Goal: Transaction & Acquisition: Book appointment/travel/reservation

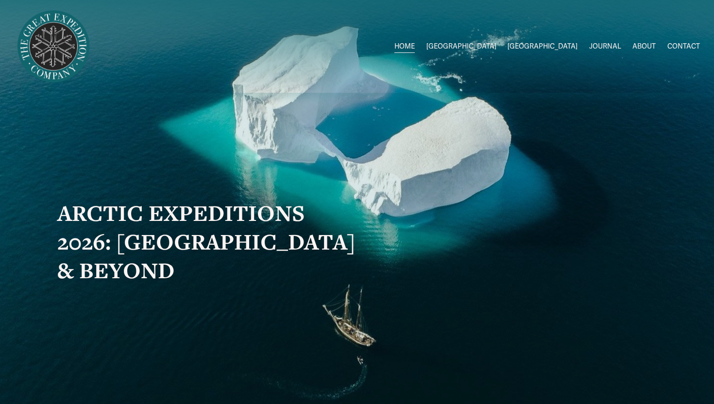
click at [0, 0] on span "2026 Expeditions" at bounding box center [0, 0] width 0 height 0
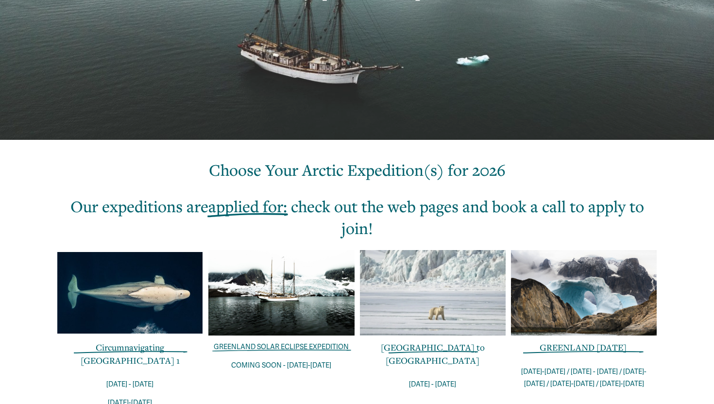
scroll to position [379, 0]
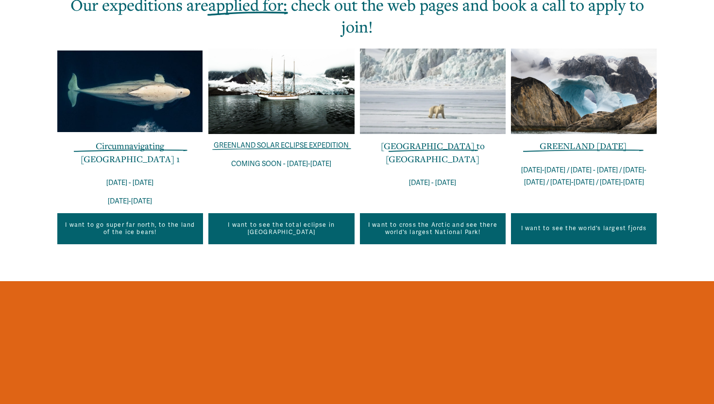
click at [122, 147] on link "Circumnavigating Svalbard 1" at bounding box center [130, 152] width 99 height 24
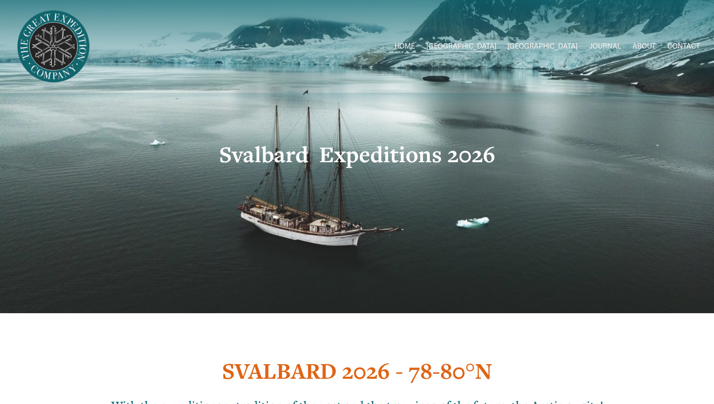
click at [646, 49] on link "ABOUT" at bounding box center [643, 46] width 23 height 14
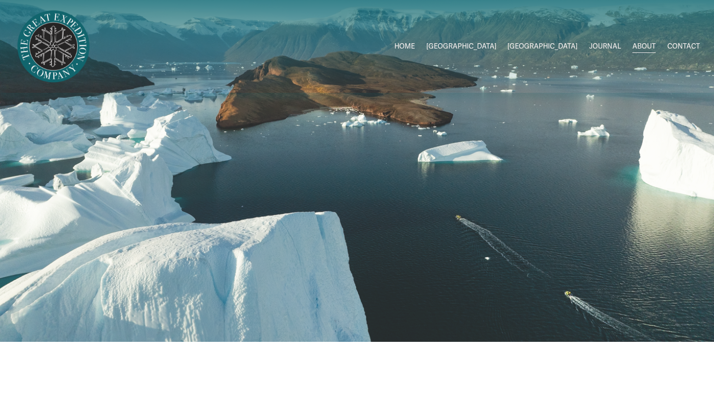
click at [0, 0] on span "2026 Expeditions" at bounding box center [0, 0] width 0 height 0
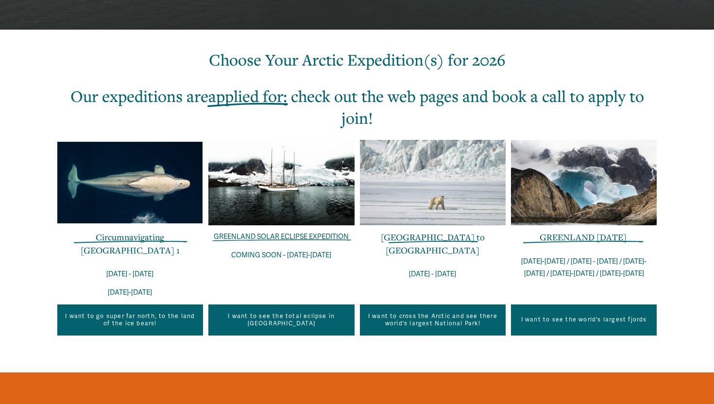
scroll to position [330, 0]
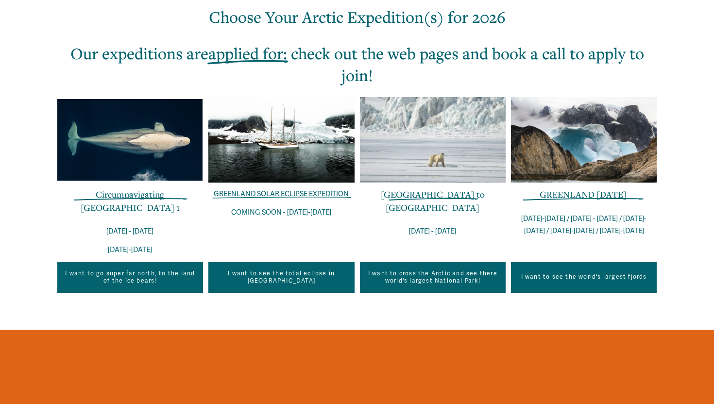
click at [310, 196] on link "GREENLAND SOLAR ECLIPSE EXPEDITION" at bounding box center [281, 194] width 135 height 8
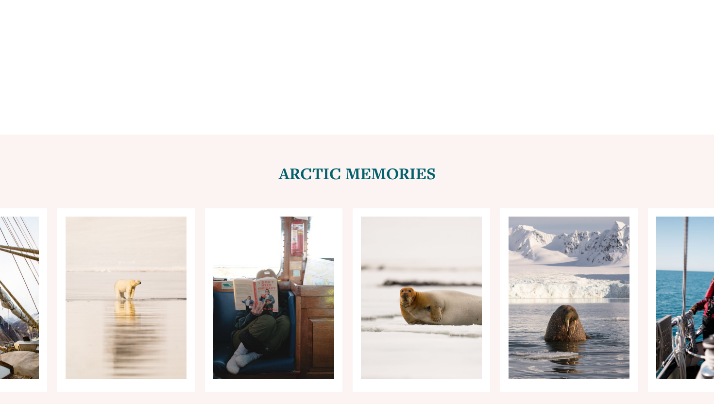
scroll to position [3867, 0]
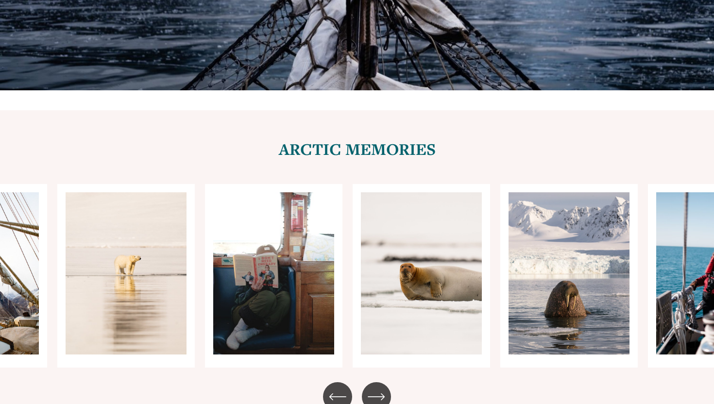
click at [377, 388] on icon "\a \a \a Next\a \a" at bounding box center [376, 396] width 17 height 17
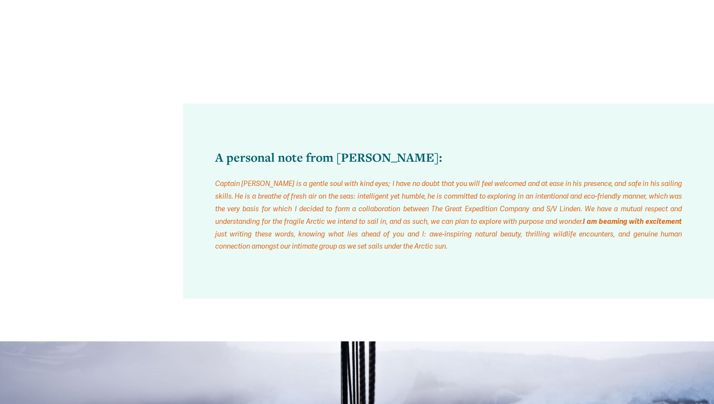
scroll to position [3285, 0]
